Goal: Browse casually

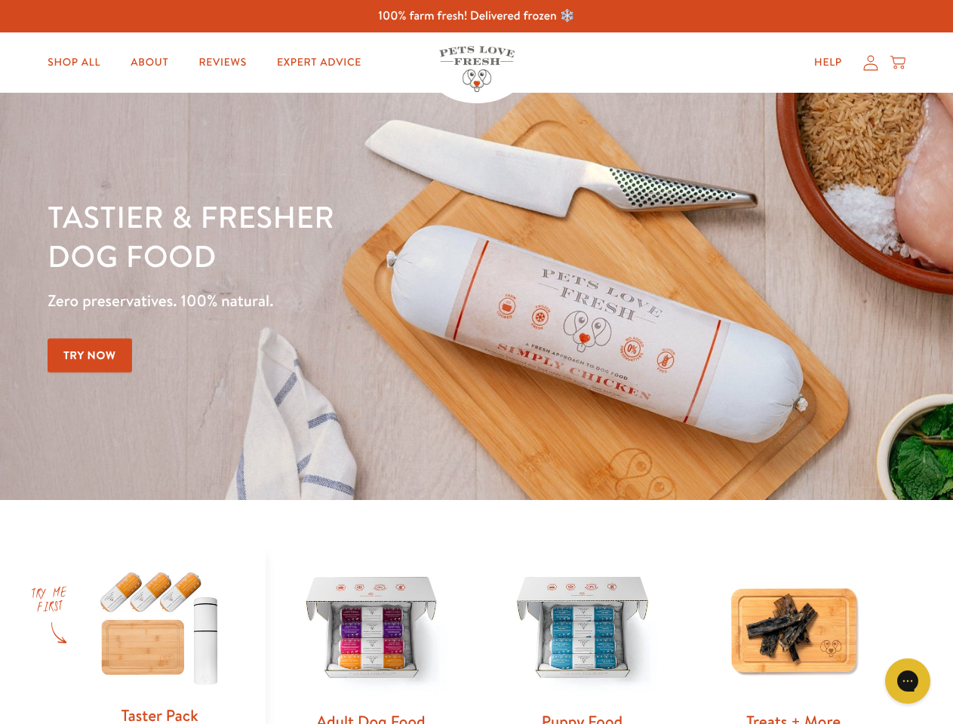
click at [476, 362] on div "Tastier & fresher dog food Zero preservatives. 100% natural. Try Now" at bounding box center [334, 296] width 572 height 199
click at [908, 681] on icon "Gorgias live chat" at bounding box center [907, 681] width 14 height 14
